Goal: Entertainment & Leisure: Consume media (video, audio)

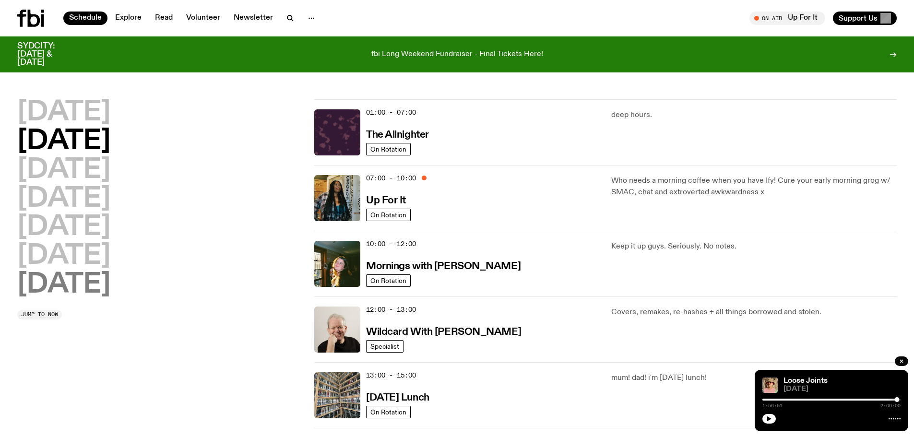
click at [66, 284] on h2 "[DATE]" at bounding box center [63, 285] width 93 height 27
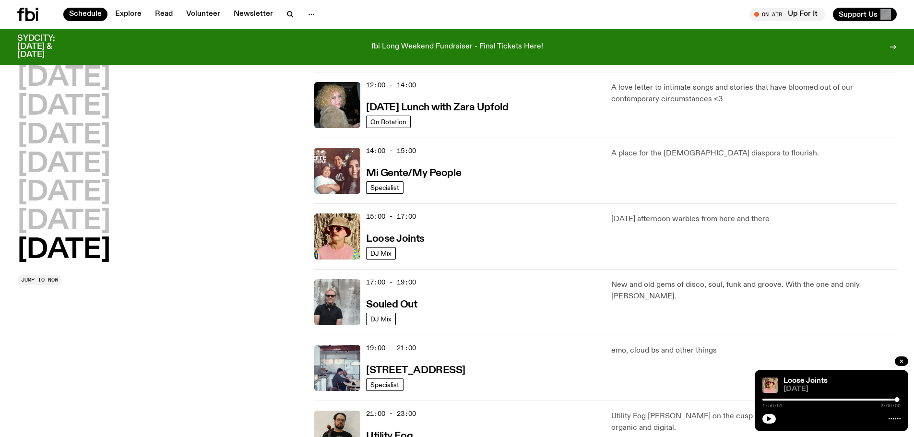
scroll to position [507, 0]
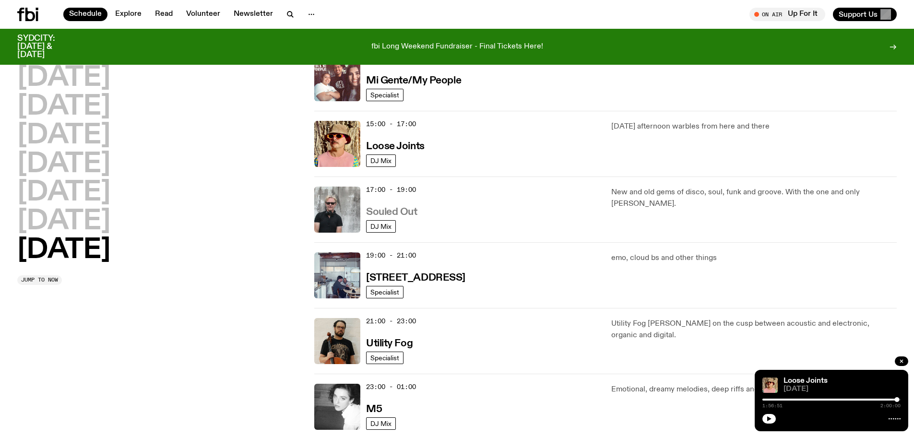
click at [406, 211] on h3 "Souled Out" at bounding box center [391, 212] width 51 height 10
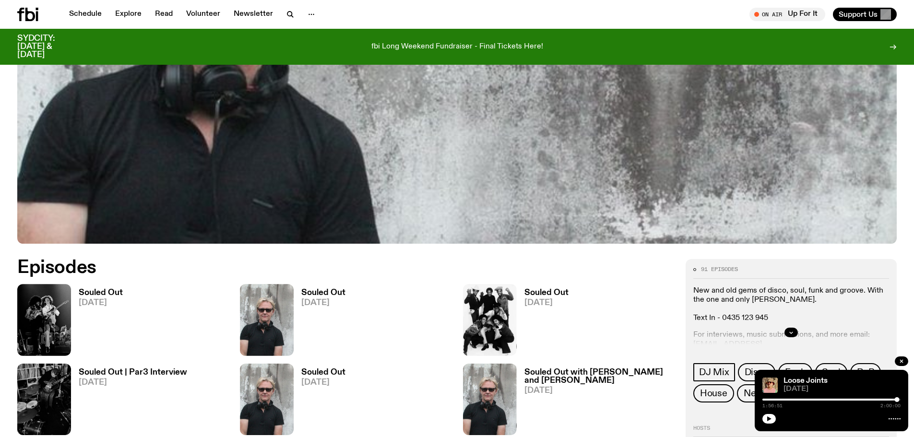
scroll to position [475, 0]
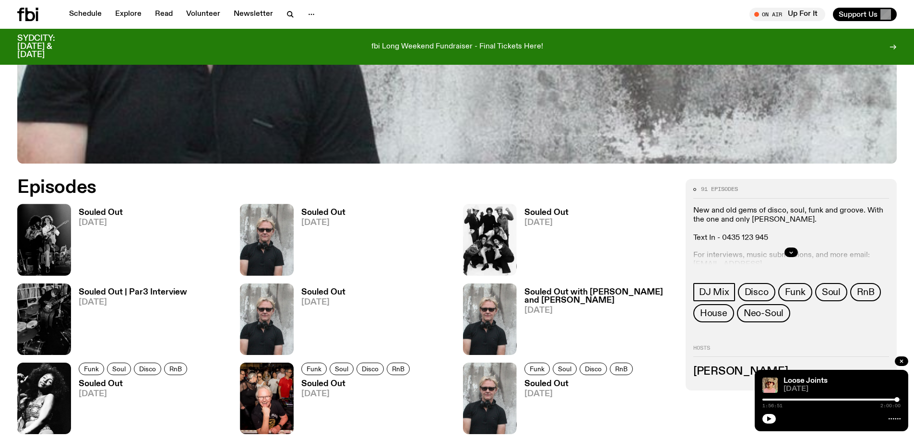
click at [99, 209] on h3 "Souled Out" at bounding box center [101, 213] width 44 height 8
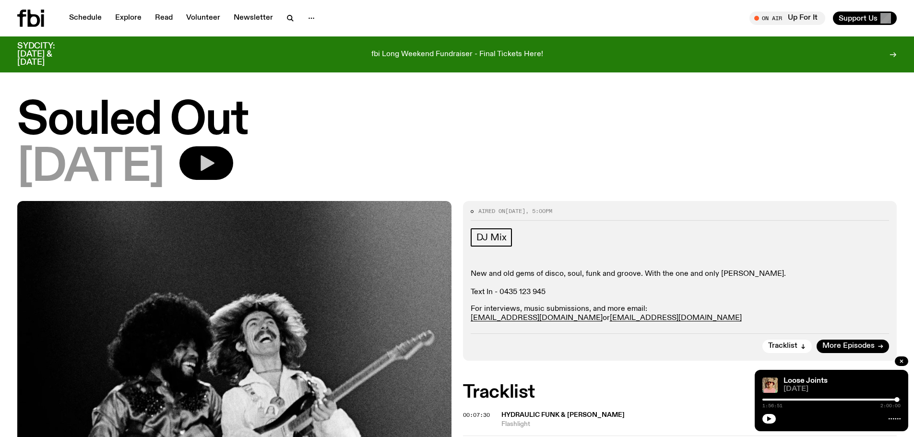
click at [233, 166] on button "button" at bounding box center [206, 163] width 54 height 34
